Goal: Task Accomplishment & Management: Manage account settings

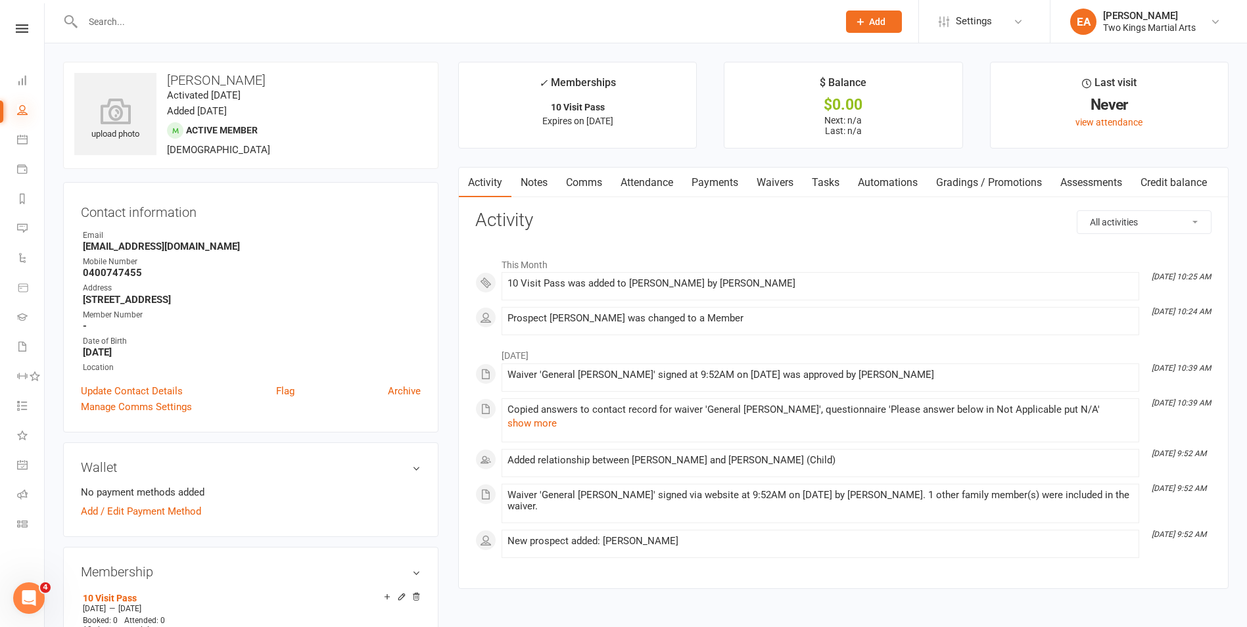
click at [24, 109] on icon at bounding box center [22, 110] width 11 height 11
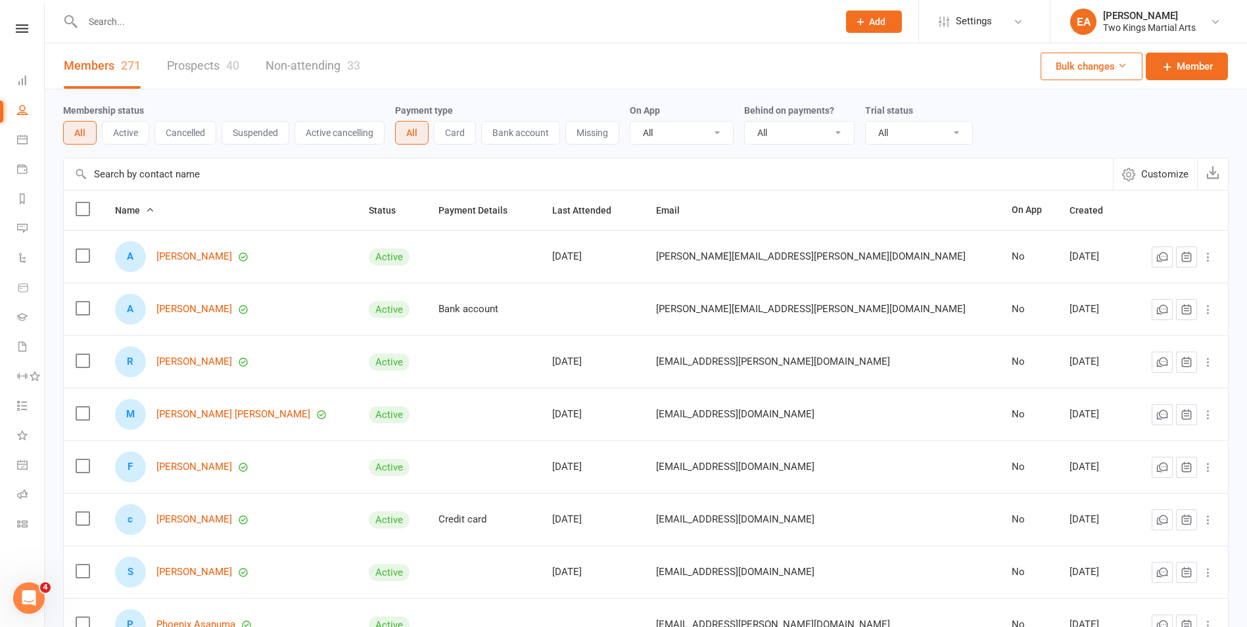
click at [112, 16] on input "text" at bounding box center [454, 21] width 751 height 18
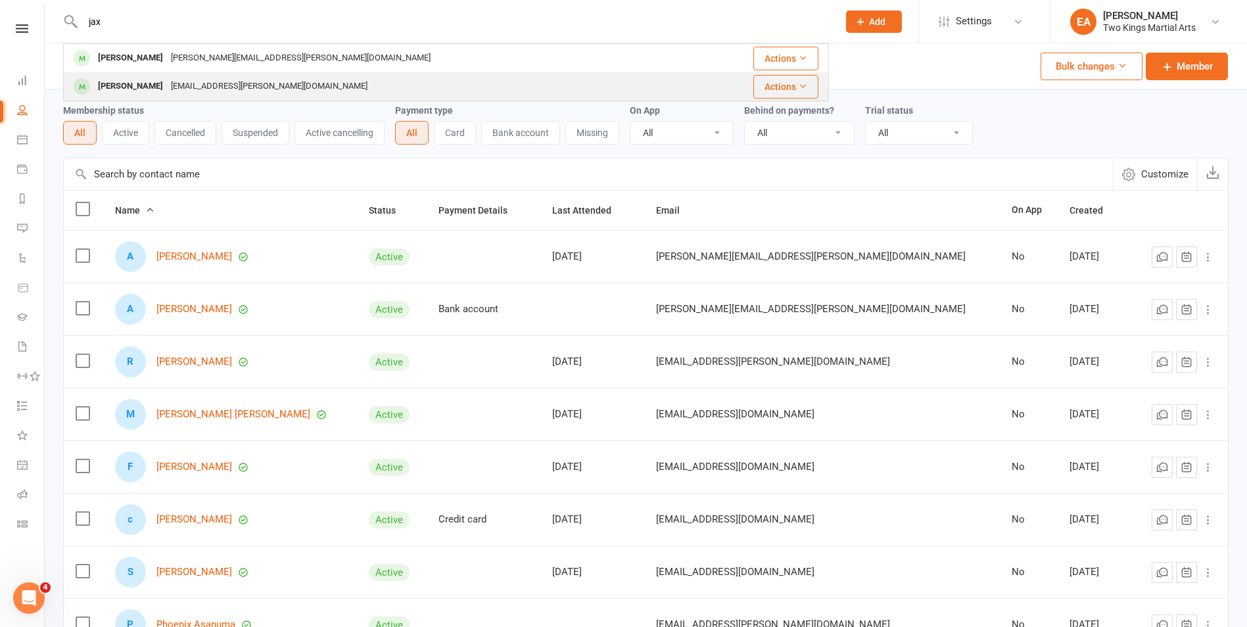
type input "jax"
click at [167, 84] on div "[EMAIL_ADDRESS][PERSON_NAME][DOMAIN_NAME]" at bounding box center [269, 86] width 204 height 19
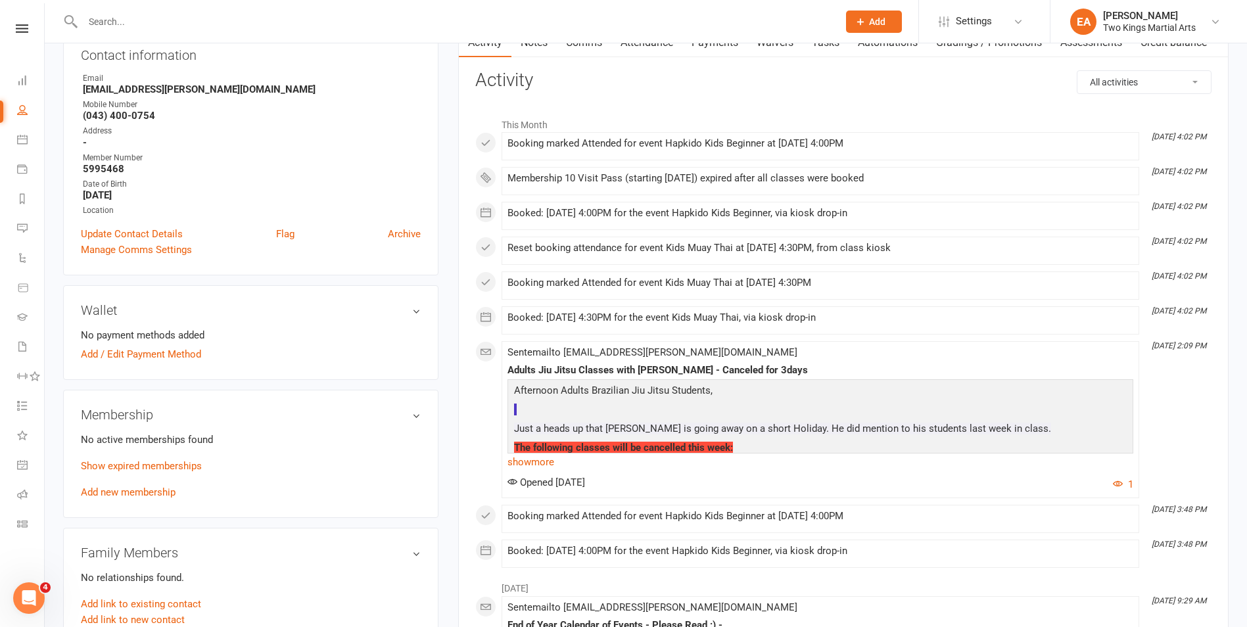
scroll to position [197, 0]
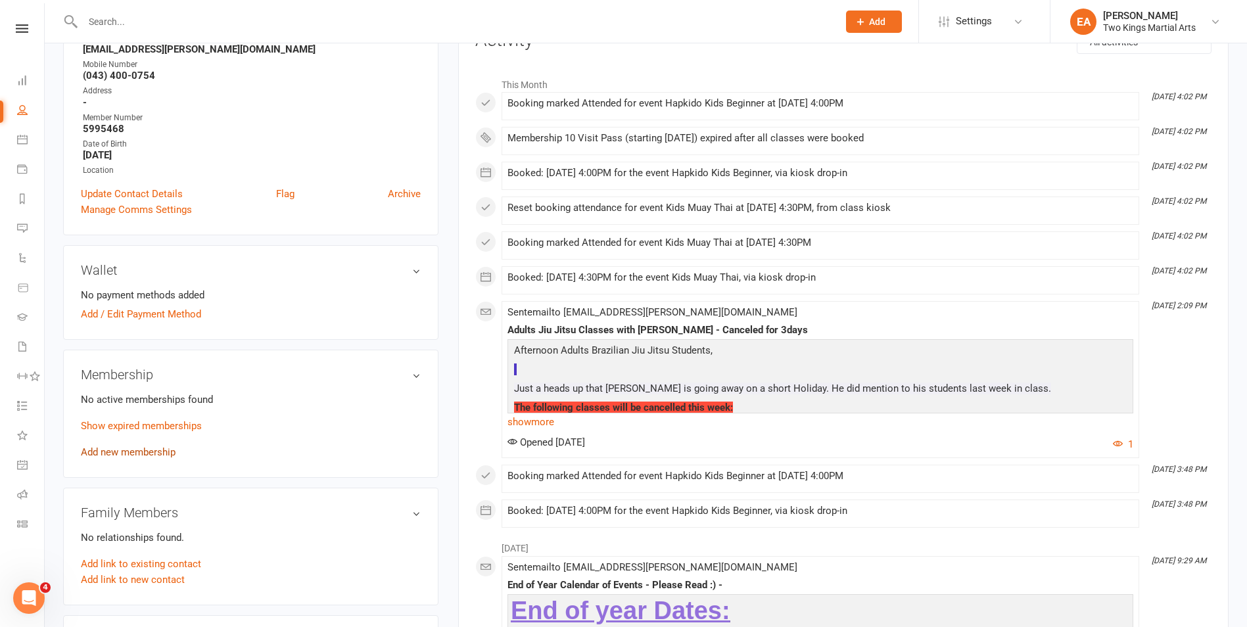
click at [125, 453] on link "Add new membership" at bounding box center [128, 452] width 95 height 12
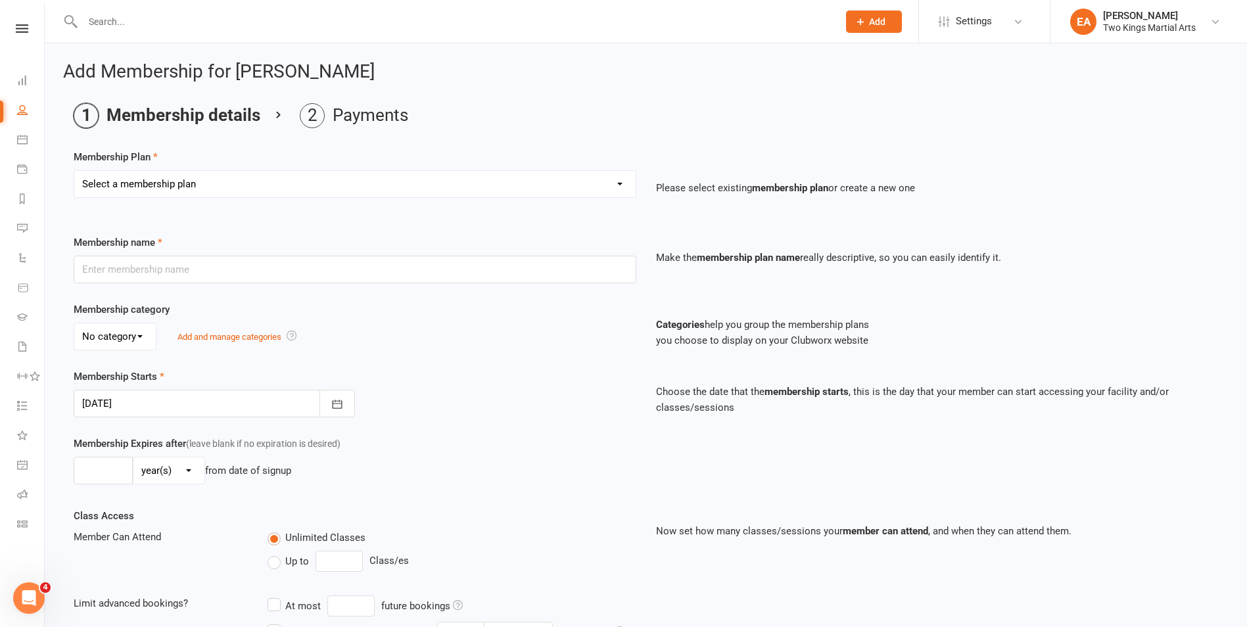
click at [609, 185] on select "Select a membership plan Create new Membership Plan 10 Visit Pass 2 Classes a w…" at bounding box center [354, 184] width 561 height 26
select select "1"
click at [74, 171] on select "Select a membership plan Create new Membership Plan 10 Visit Pass 2 Classes a w…" at bounding box center [354, 184] width 561 height 26
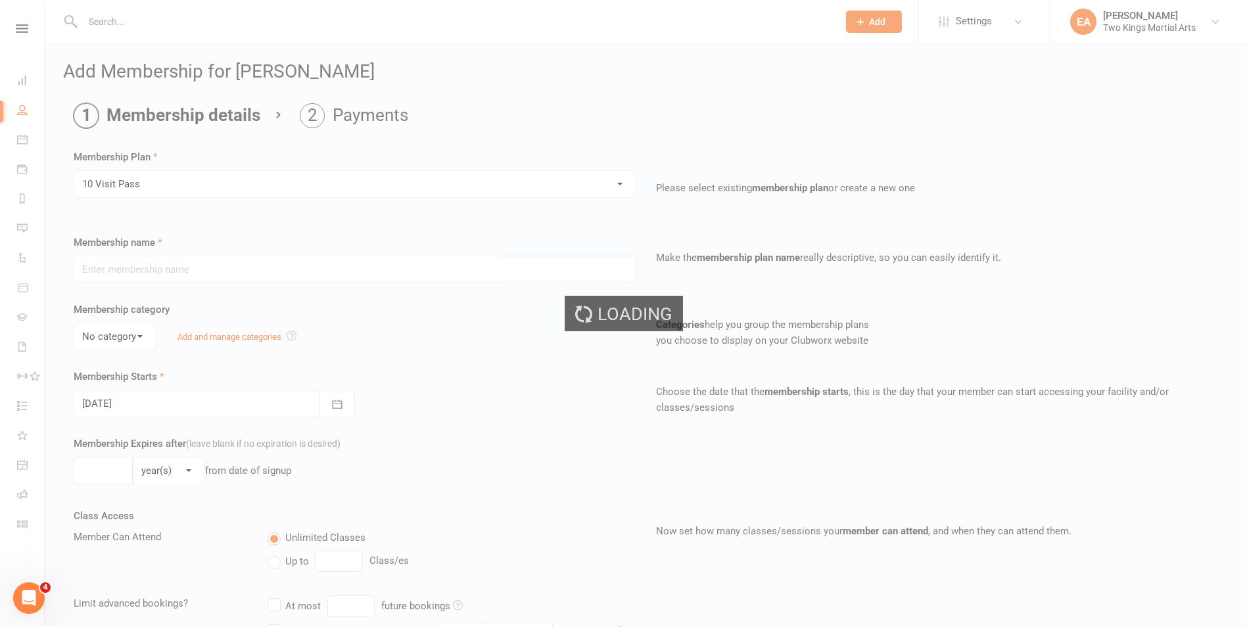
type input "10 Visit Pass"
select select "1"
type input "6"
select select "2"
type input "10"
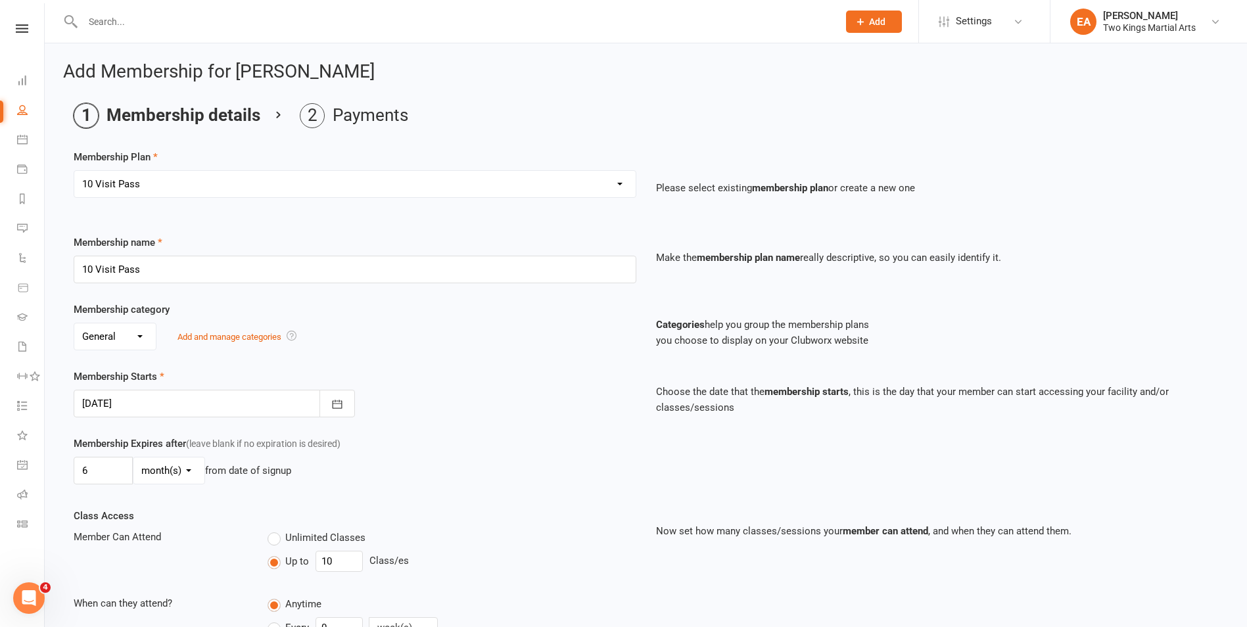
type input "[DATE]"
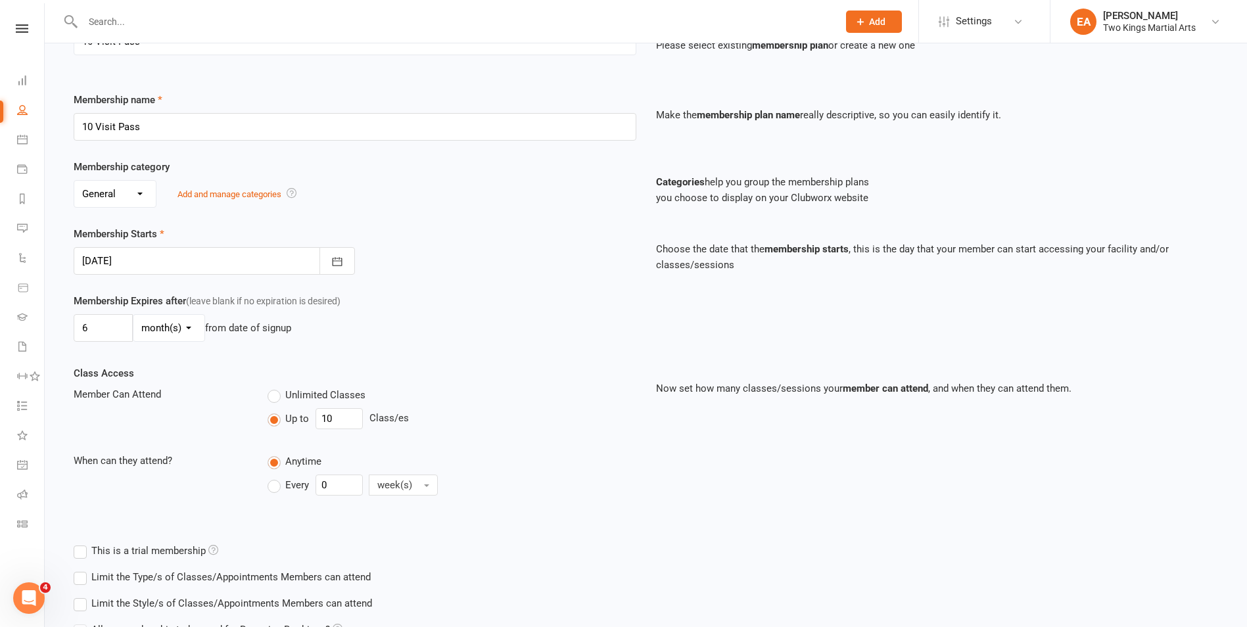
scroll to position [270, 0]
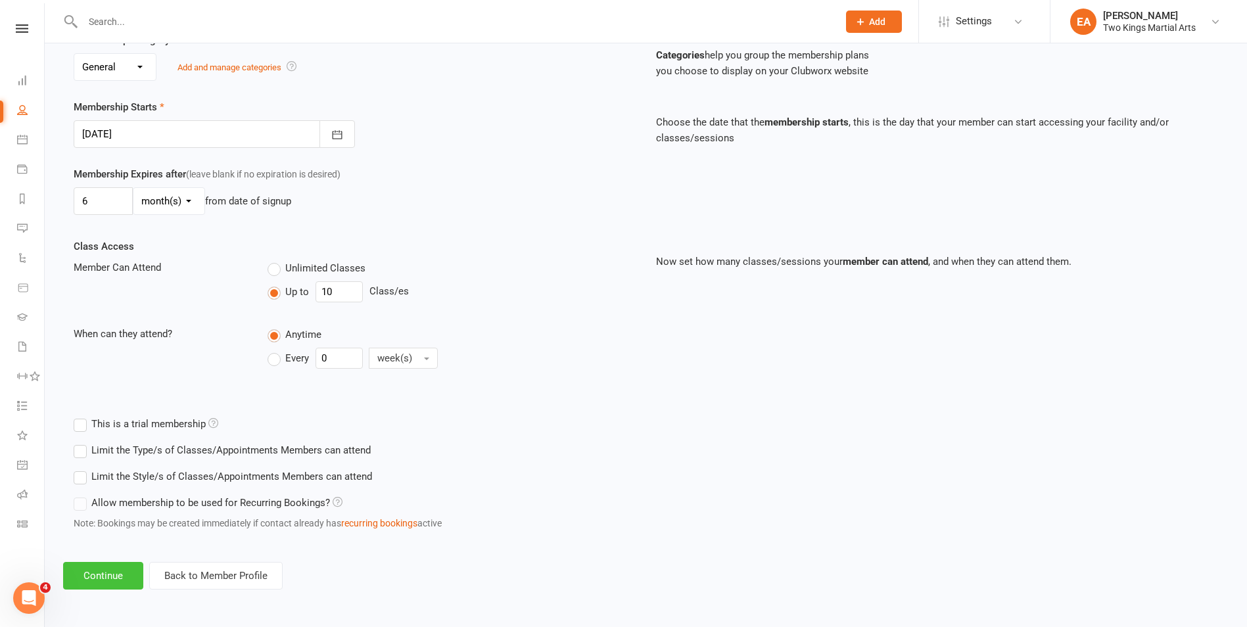
click at [116, 571] on button "Continue" at bounding box center [103, 576] width 80 height 28
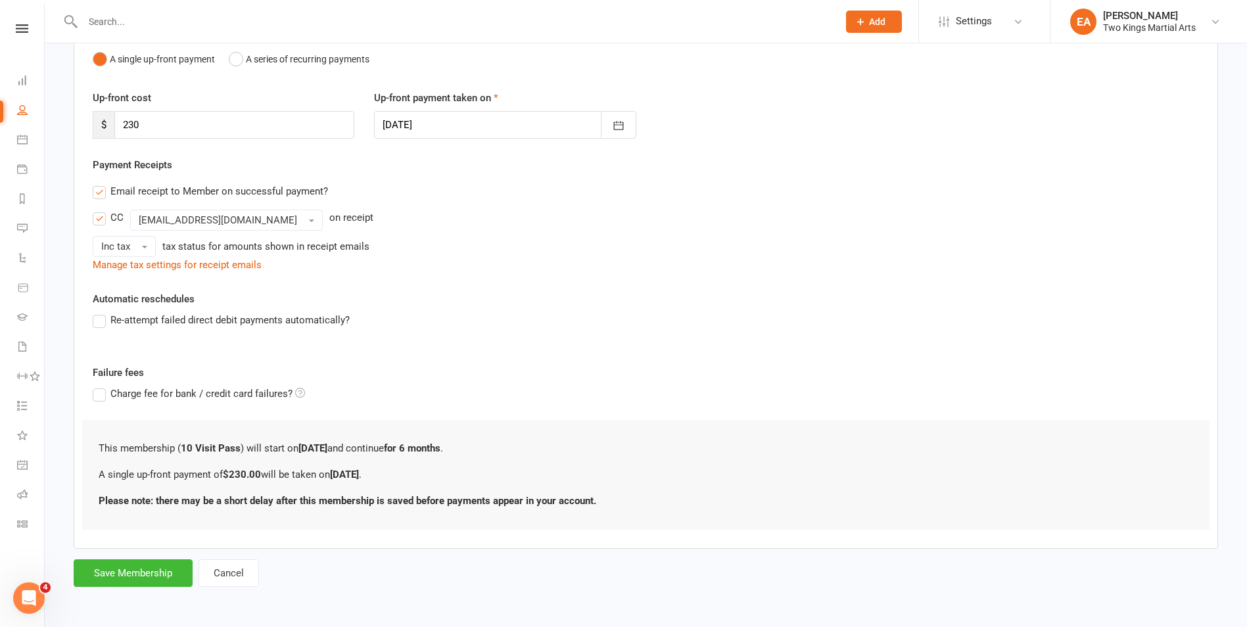
scroll to position [0, 0]
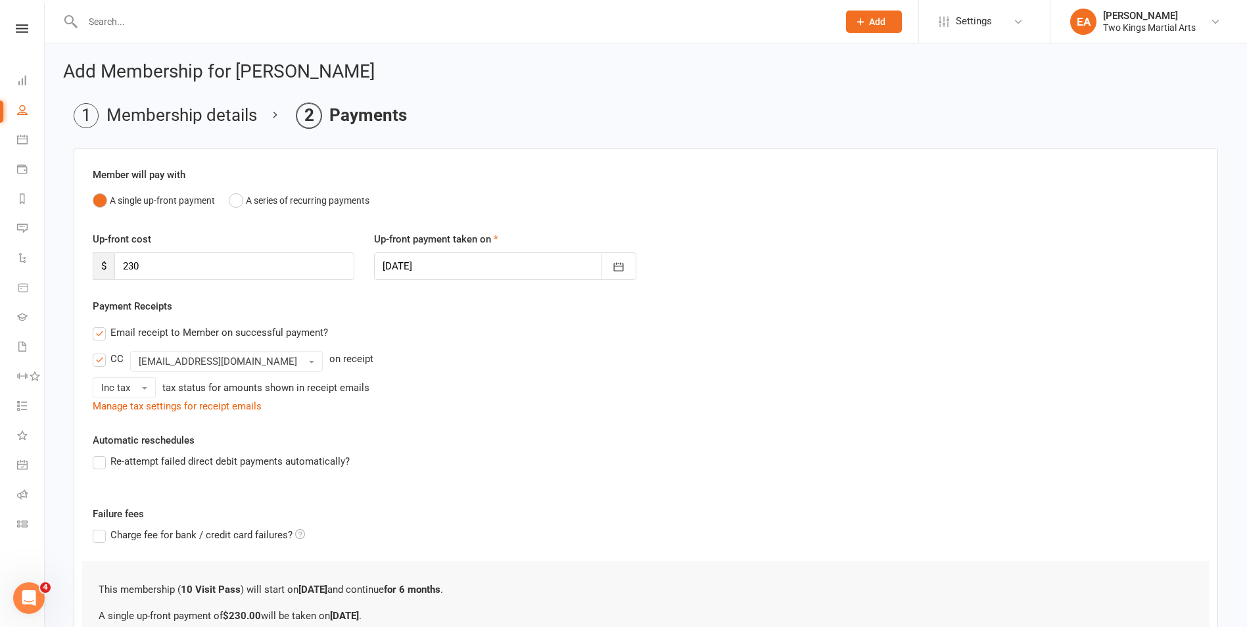
drag, startPoint x: 118, startPoint y: 571, endPoint x: 507, endPoint y: 501, distance: 395.3
click at [507, 501] on div "Member will pay with A single up-front payment A series of recurring payments U…" at bounding box center [646, 419] width 1144 height 542
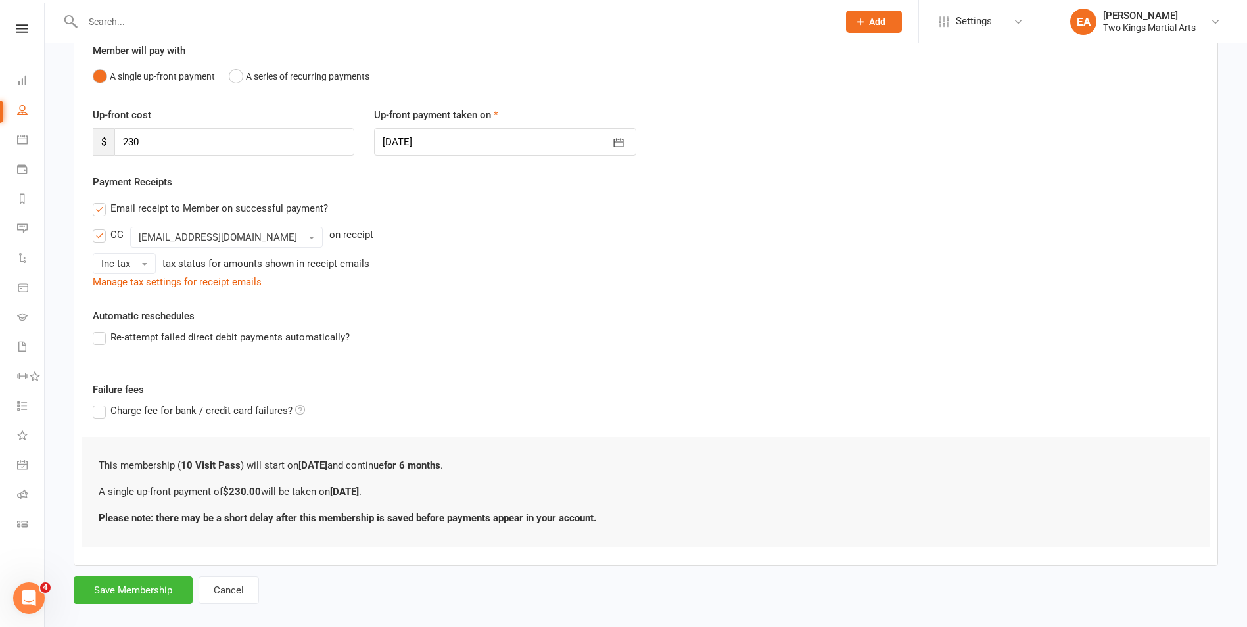
scroll to position [141, 0]
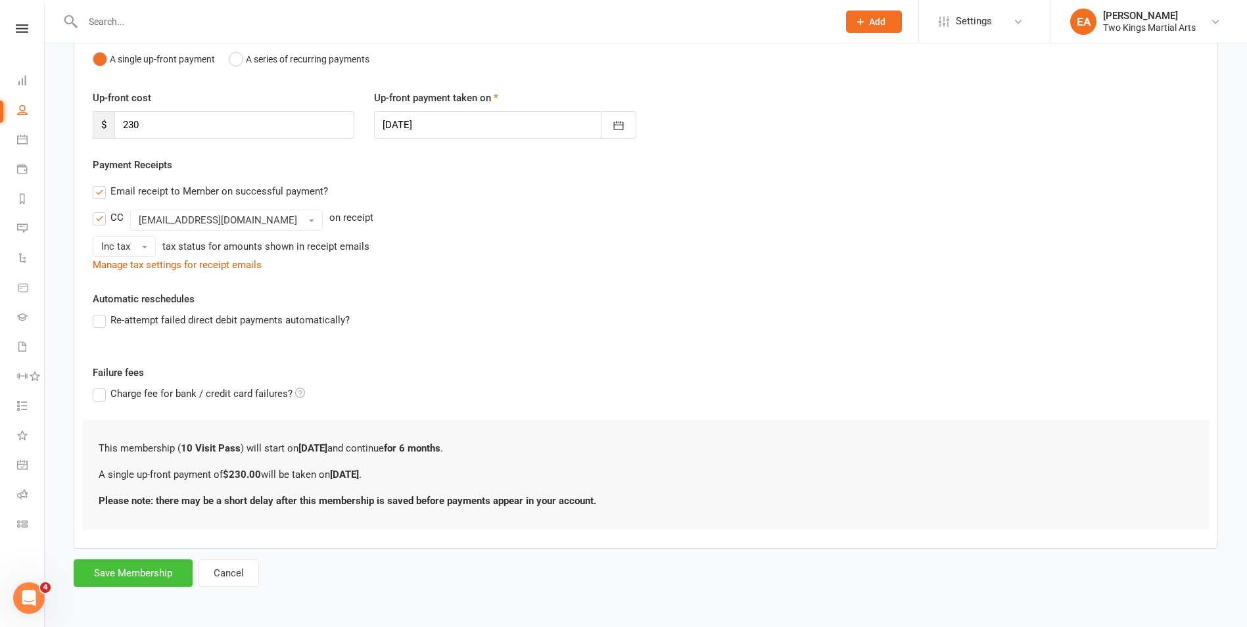
click at [128, 571] on button "Save Membership" at bounding box center [133, 573] width 119 height 28
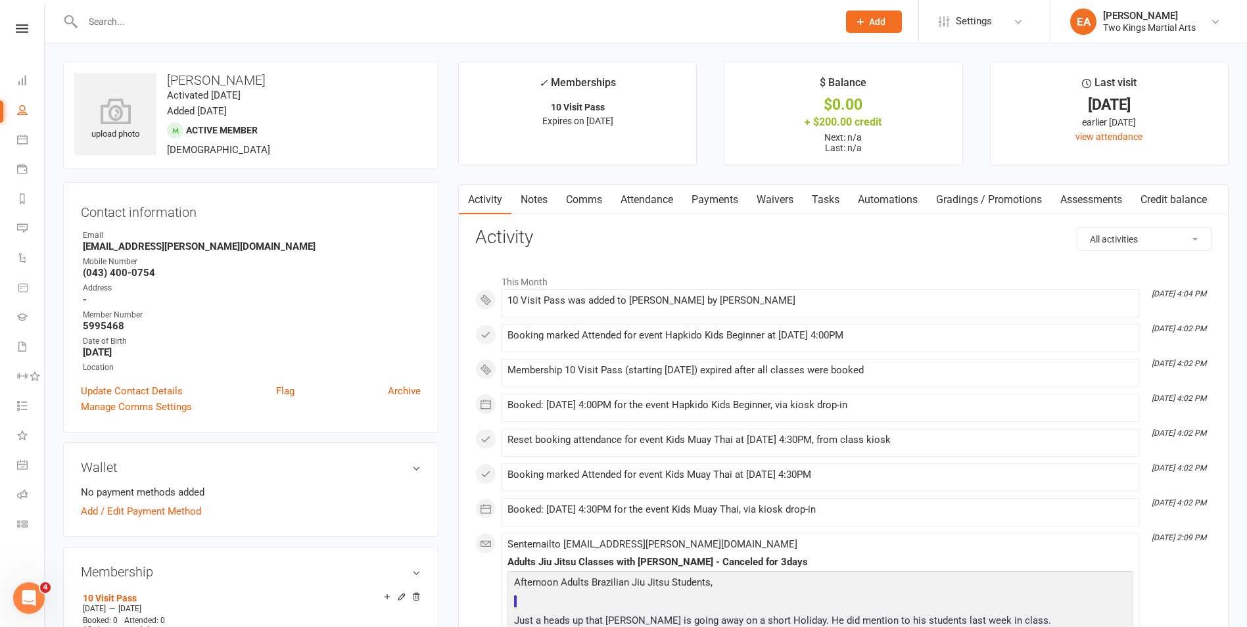
click at [720, 204] on link "Payments" at bounding box center [714, 200] width 65 height 30
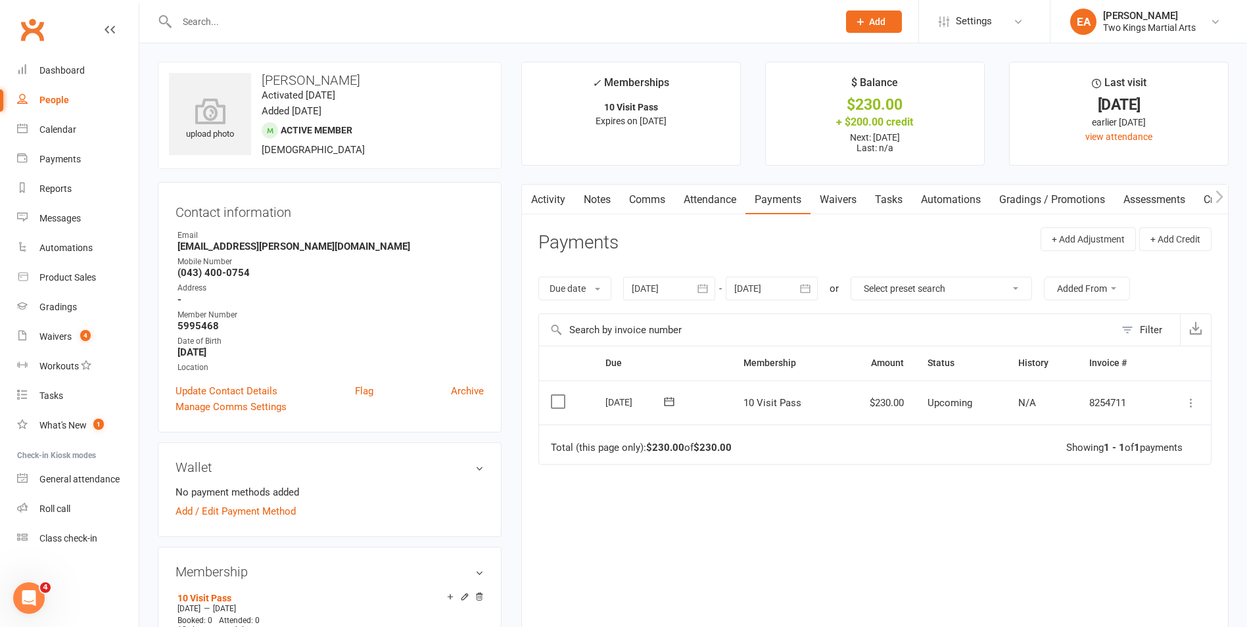
click at [1190, 404] on icon at bounding box center [1190, 402] width 13 height 13
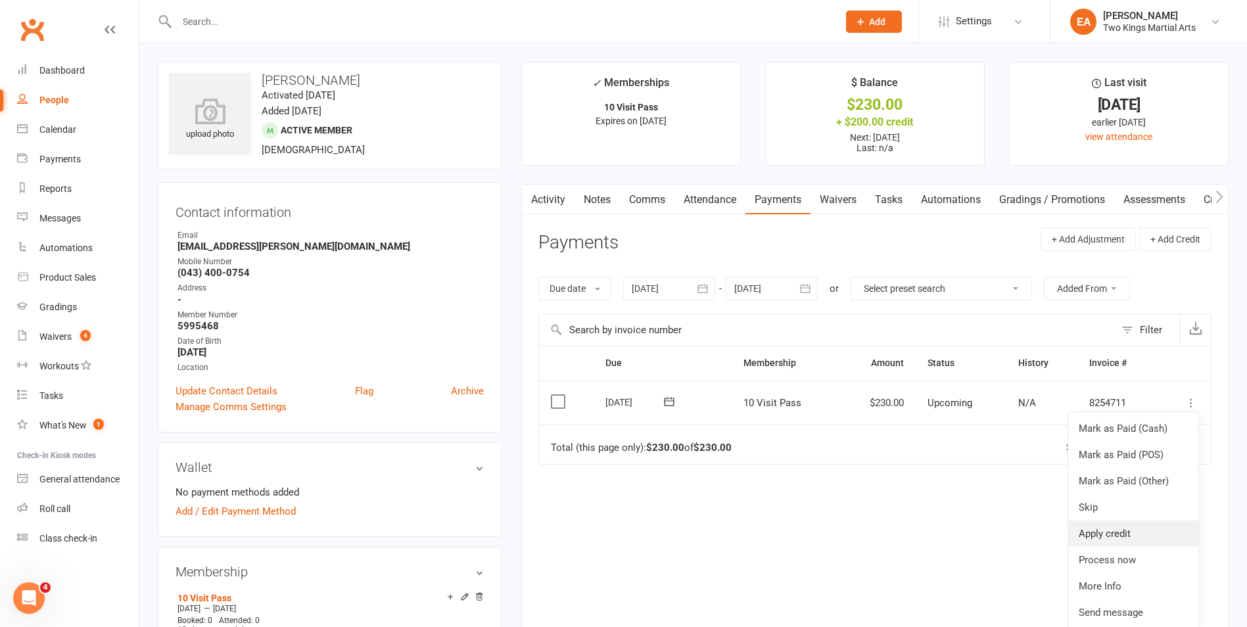
click at [1109, 529] on link "Apply credit" at bounding box center [1133, 534] width 130 height 26
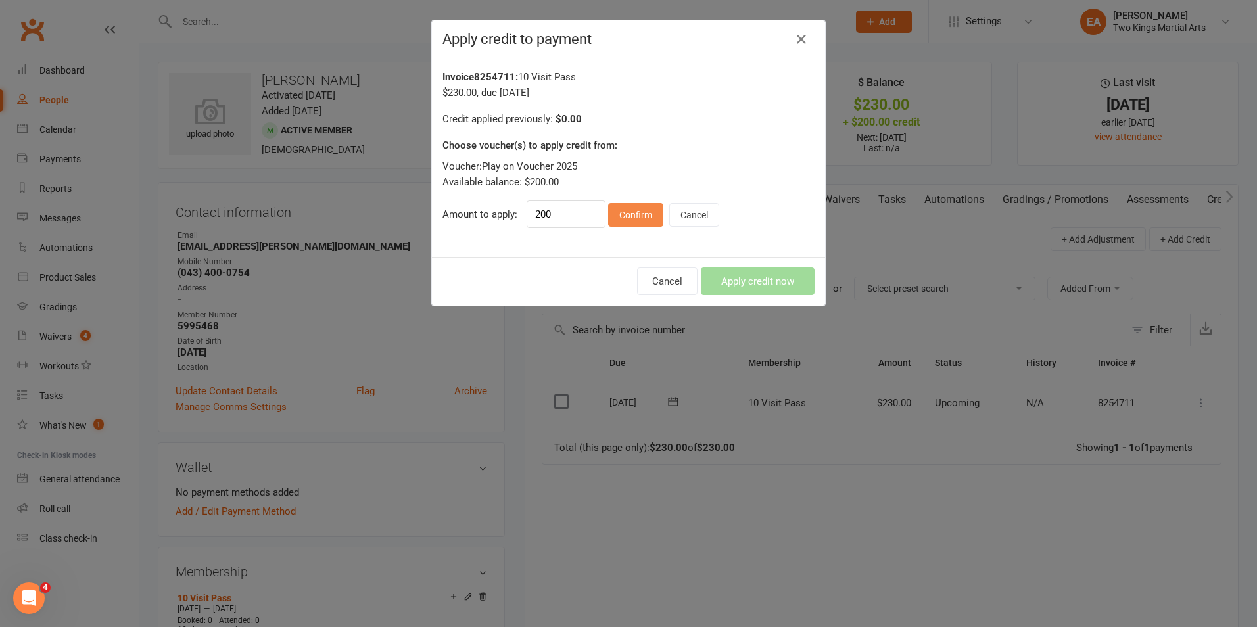
click at [638, 219] on button "Confirm" at bounding box center [635, 215] width 55 height 24
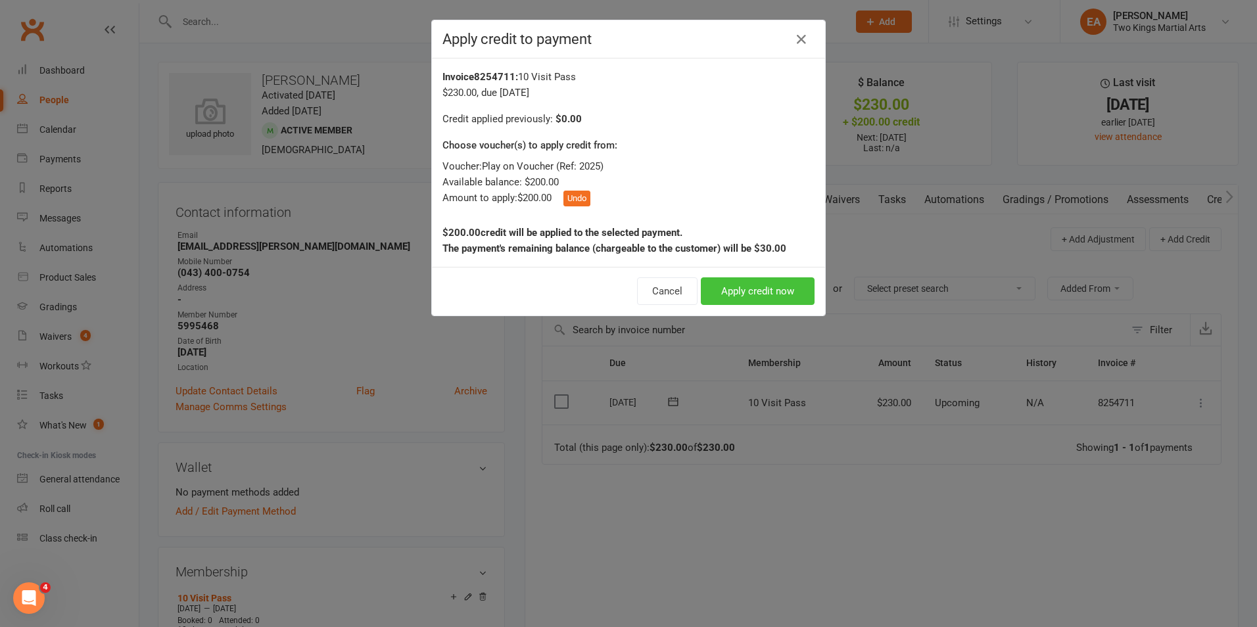
click at [753, 292] on button "Apply credit now" at bounding box center [758, 291] width 114 height 28
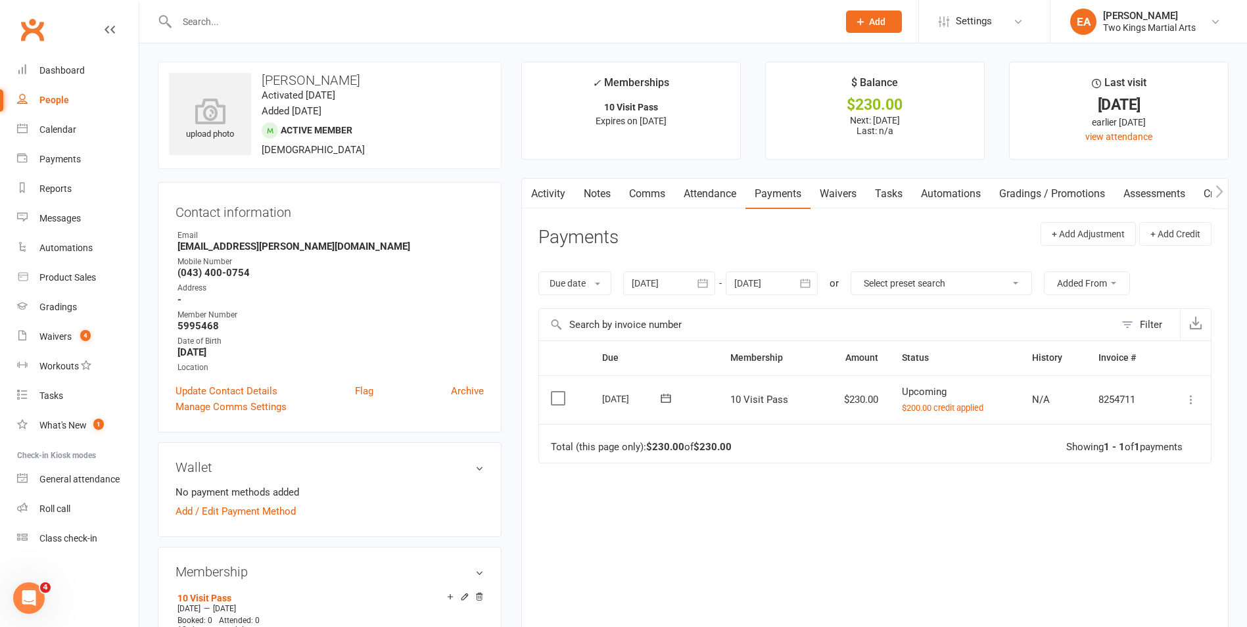
click at [1189, 402] on icon at bounding box center [1190, 399] width 13 height 13
click at [1098, 453] on link "Mark as Paid (POS)" at bounding box center [1133, 451] width 130 height 26
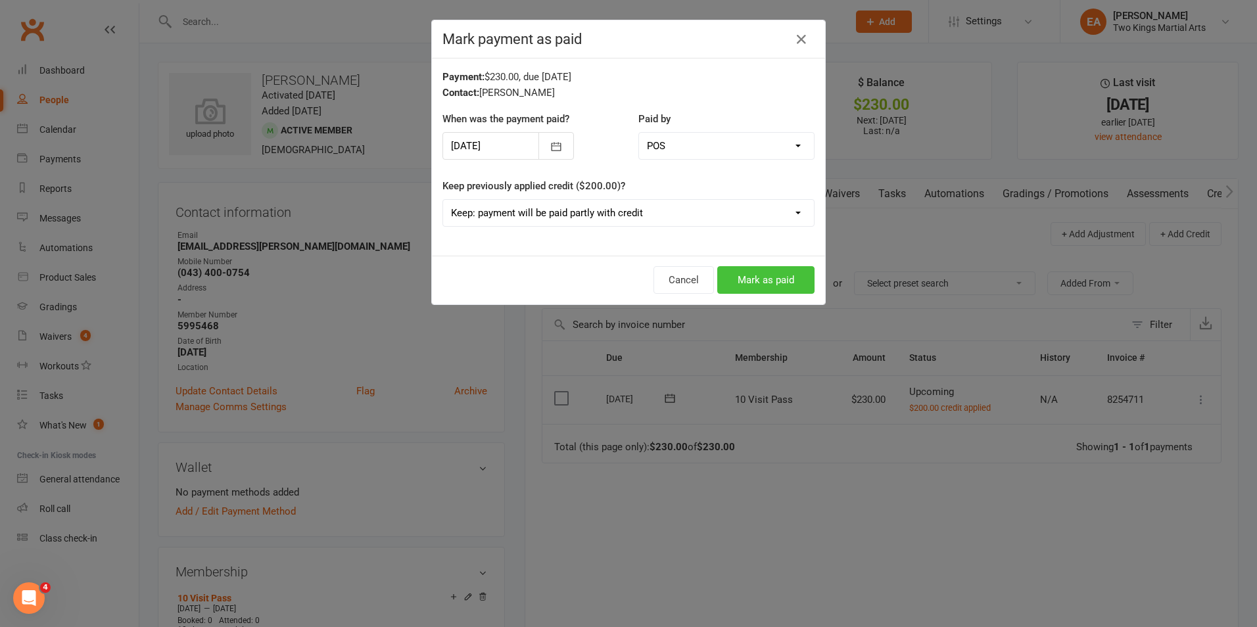
click at [765, 278] on button "Mark as paid" at bounding box center [765, 280] width 97 height 28
